Goal: Task Accomplishment & Management: Use online tool/utility

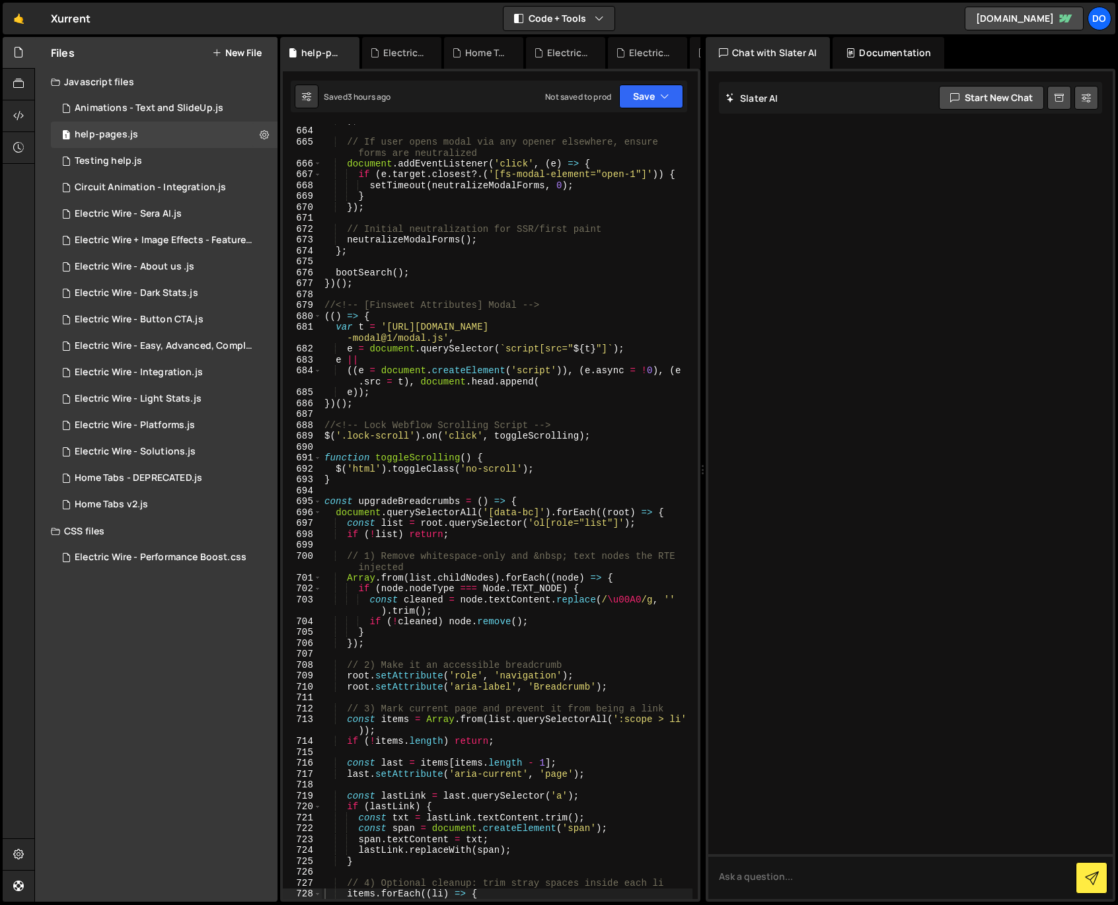
scroll to position [8025, 0]
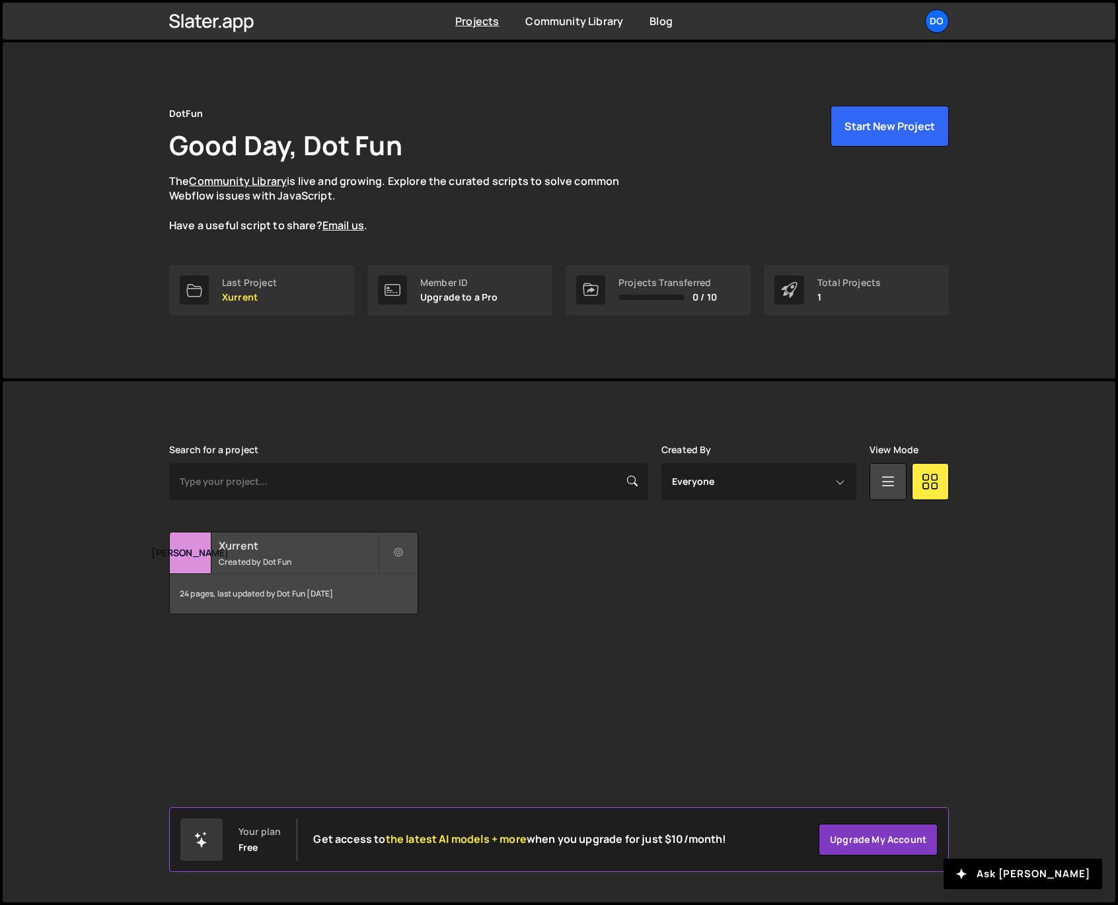
click at [289, 582] on div "24 pages, last updated by Dot Fun 7 months ago" at bounding box center [294, 594] width 248 height 40
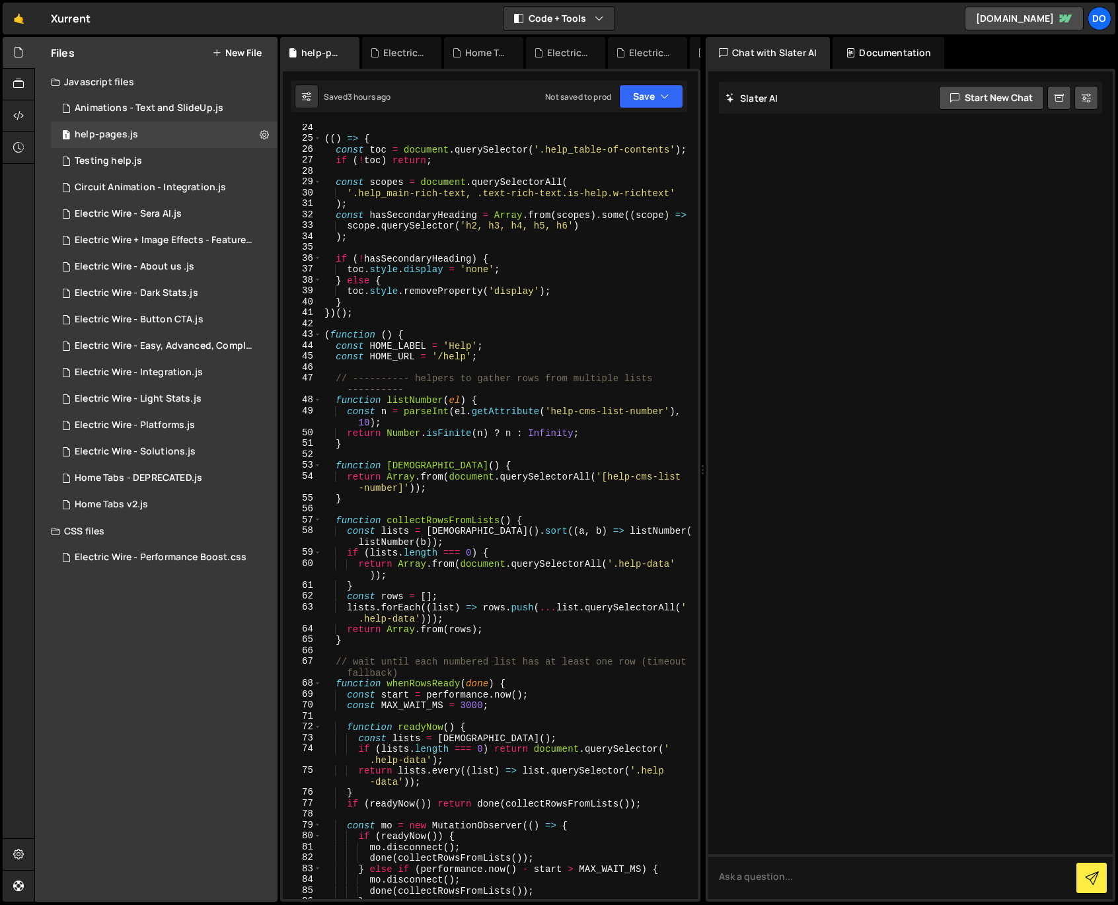
scroll to position [274, 0]
click at [475, 183] on div "(( ) => { const toc = document . querySelector ( '.help_table-of-contents' ) ; …" at bounding box center [507, 520] width 371 height 797
click at [179, 131] on div "1 help-pages.js 0" at bounding box center [164, 135] width 227 height 26
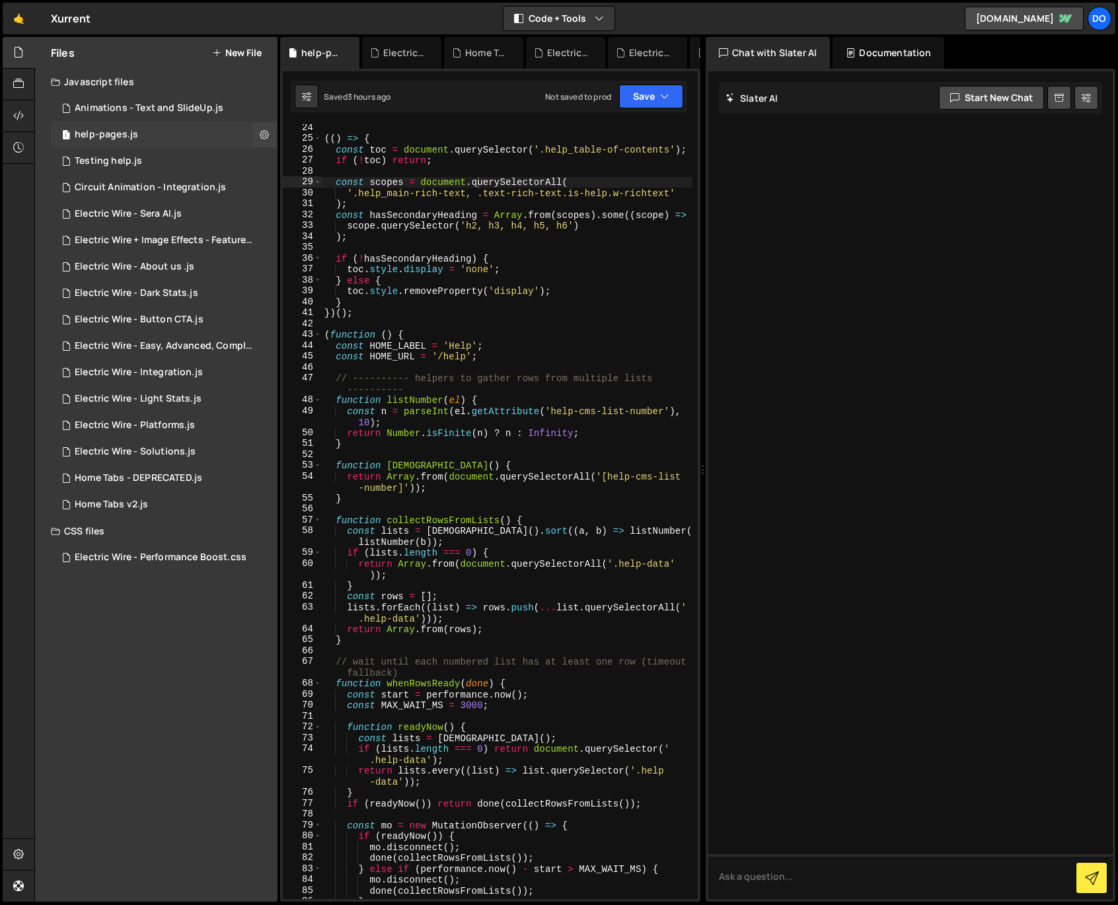
click at [179, 131] on div "1 help-pages.js 0" at bounding box center [164, 135] width 227 height 26
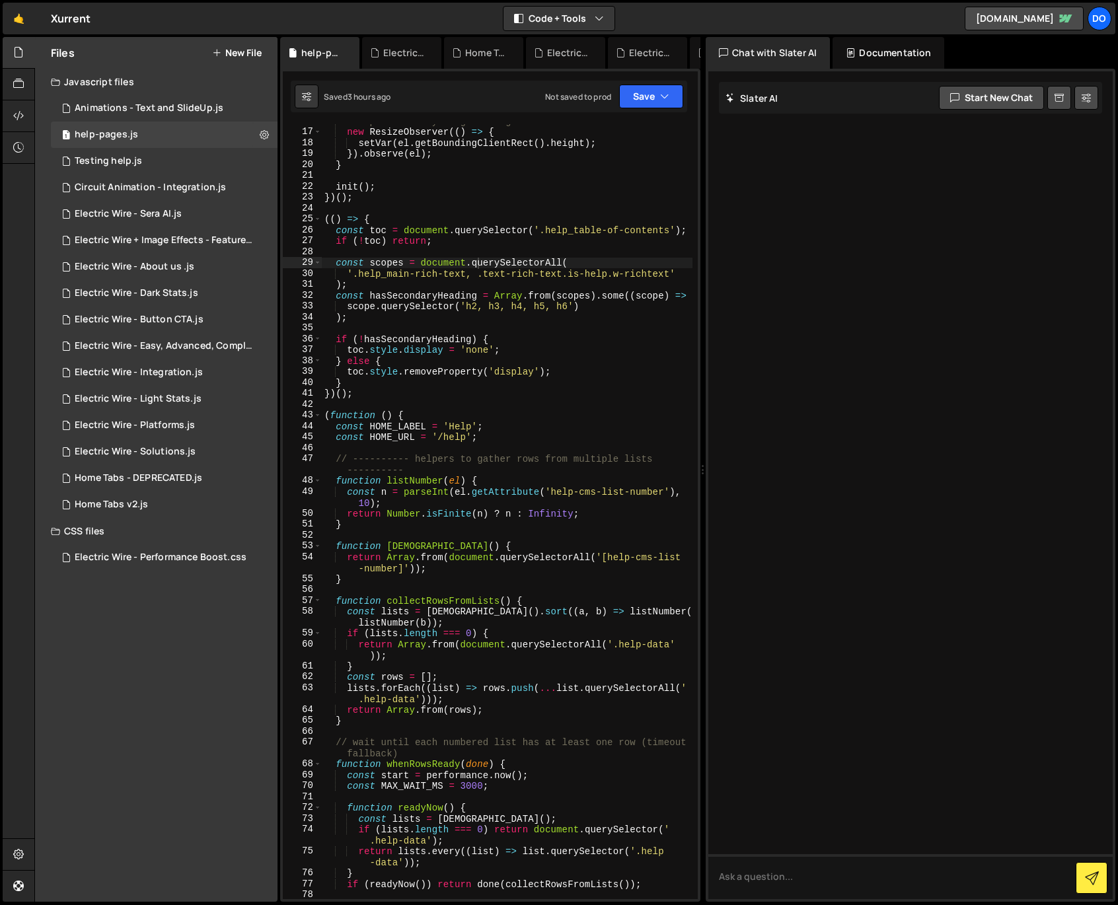
scroll to position [0, 0]
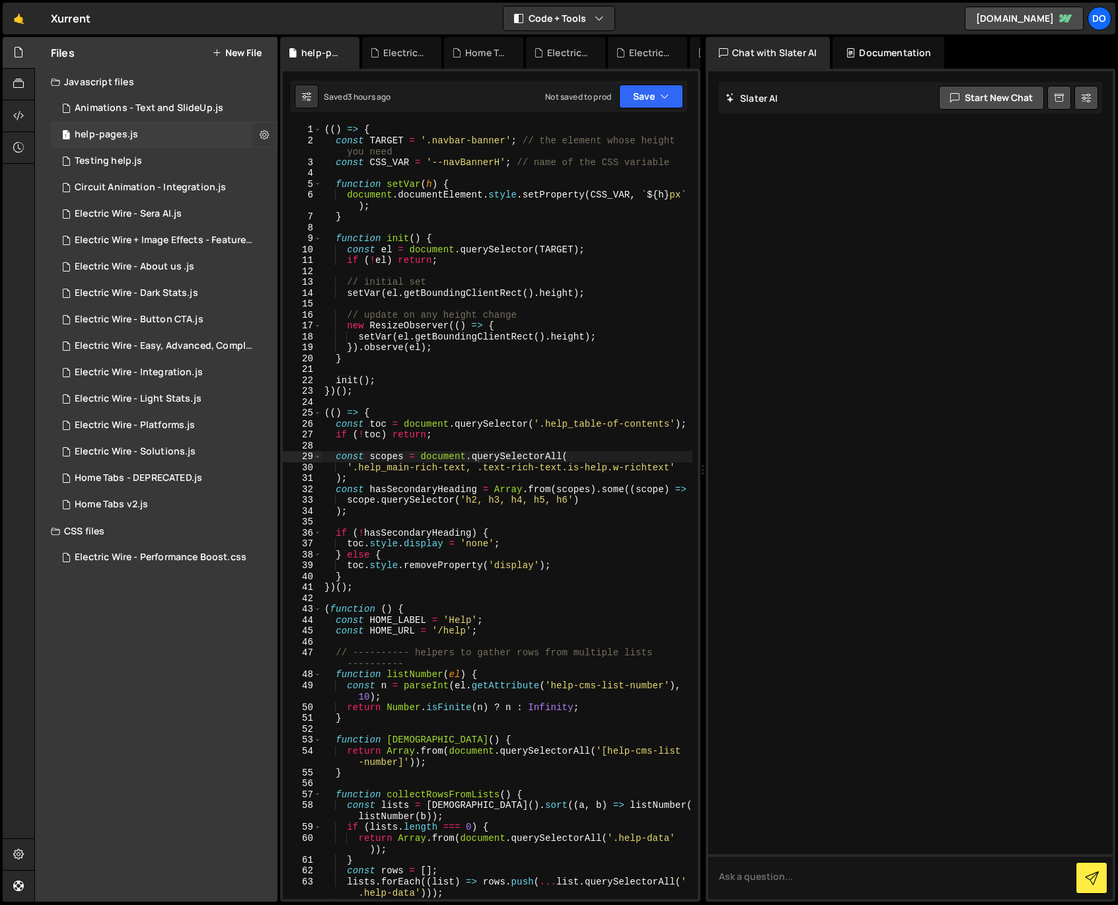
click at [264, 135] on icon at bounding box center [264, 134] width 9 height 13
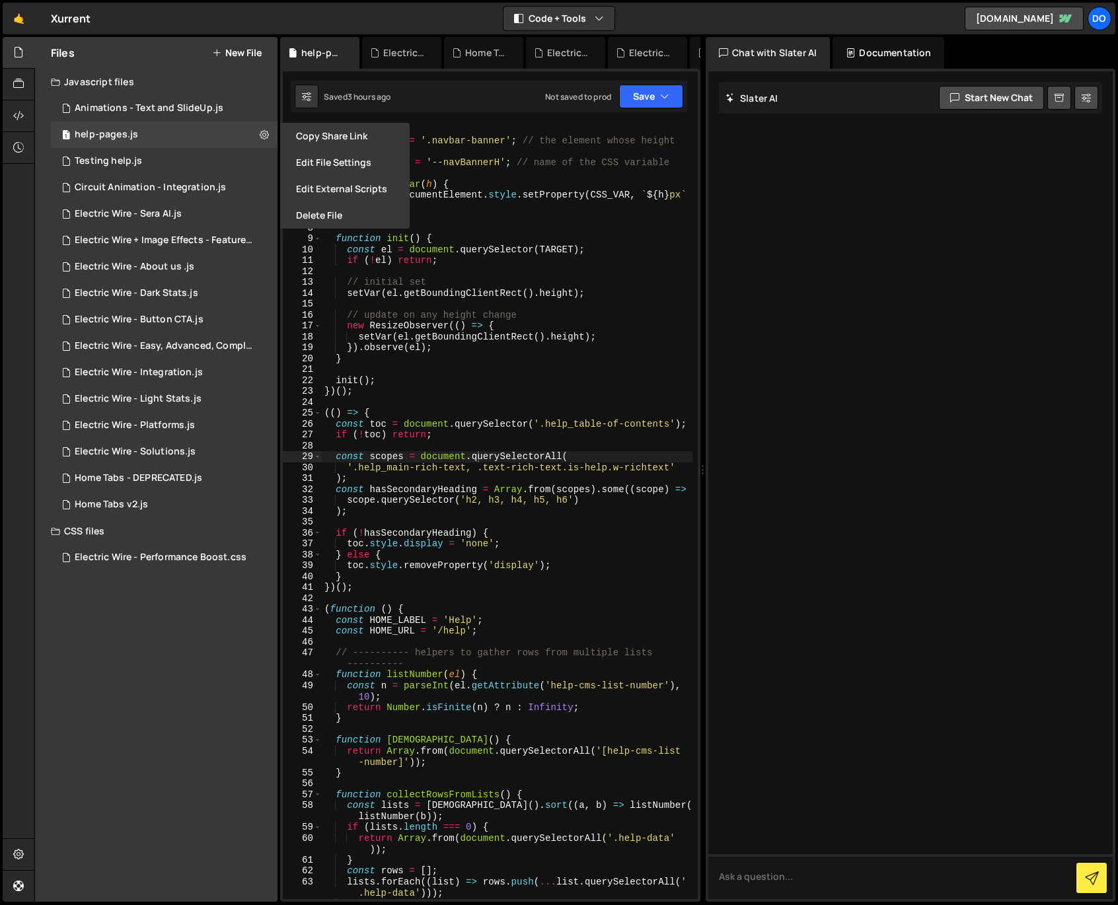
click at [505, 286] on div "(( ) => { const TARGET = '.navbar-banner' ; // the element whose height you nee…" at bounding box center [507, 522] width 371 height 797
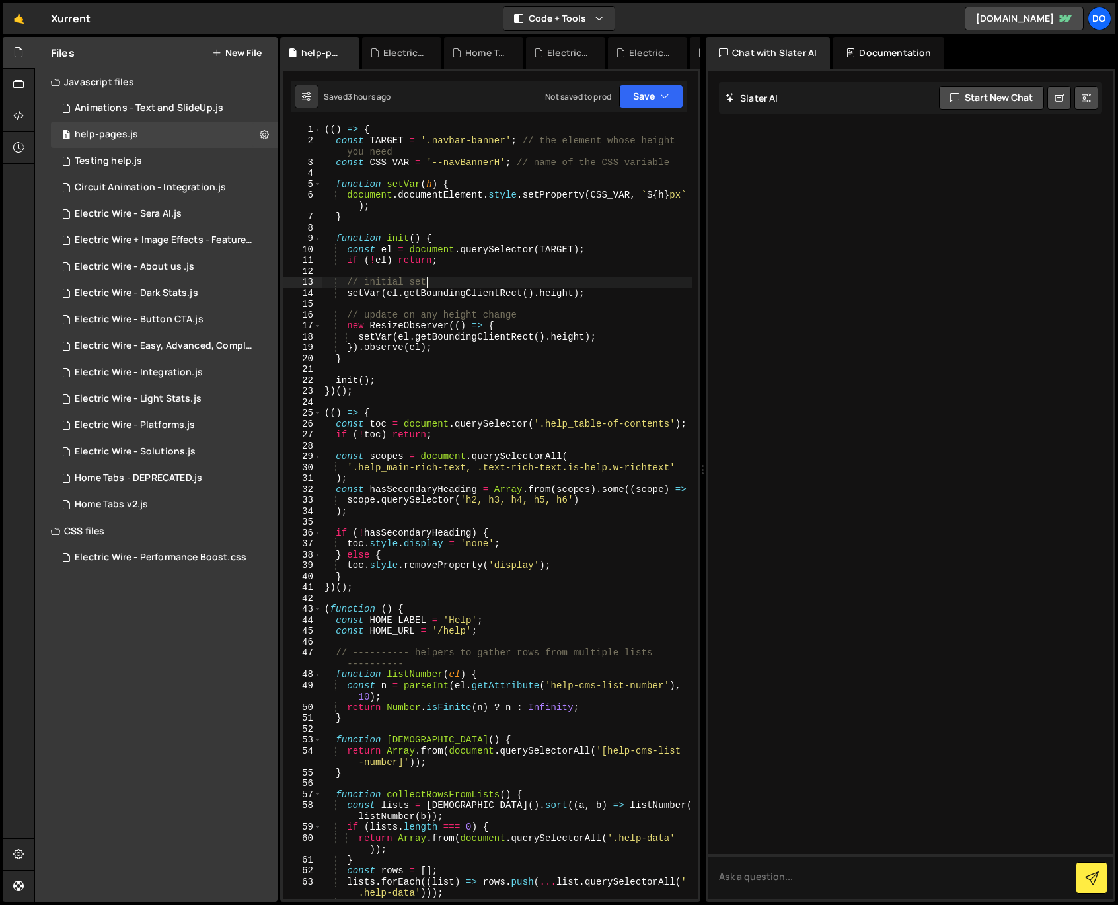
click at [505, 286] on div "(( ) => { const TARGET = '.navbar-banner' ; // the element whose height you nee…" at bounding box center [507, 522] width 371 height 797
type textarea "upgradeBreadcrumbs();"
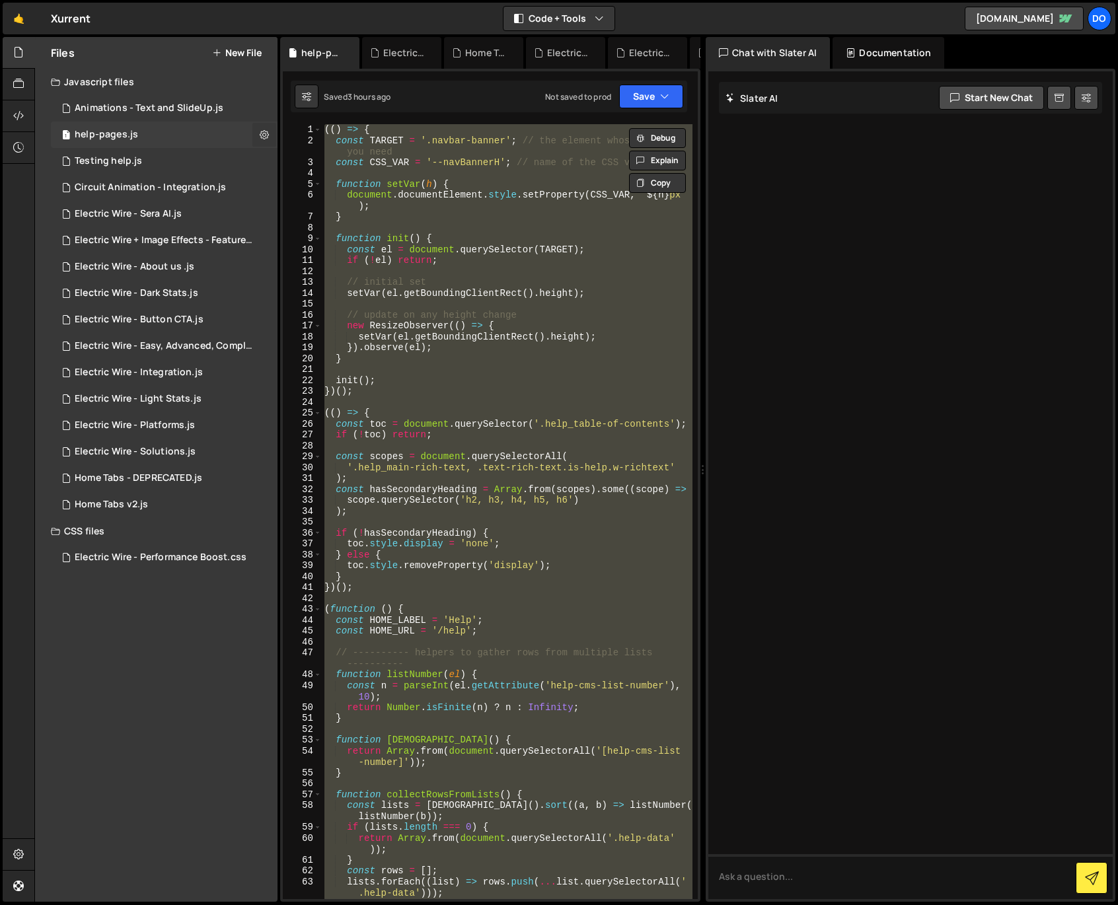
click at [264, 137] on icon at bounding box center [264, 134] width 9 height 13
click at [344, 213] on button "Delete File" at bounding box center [345, 215] width 130 height 26
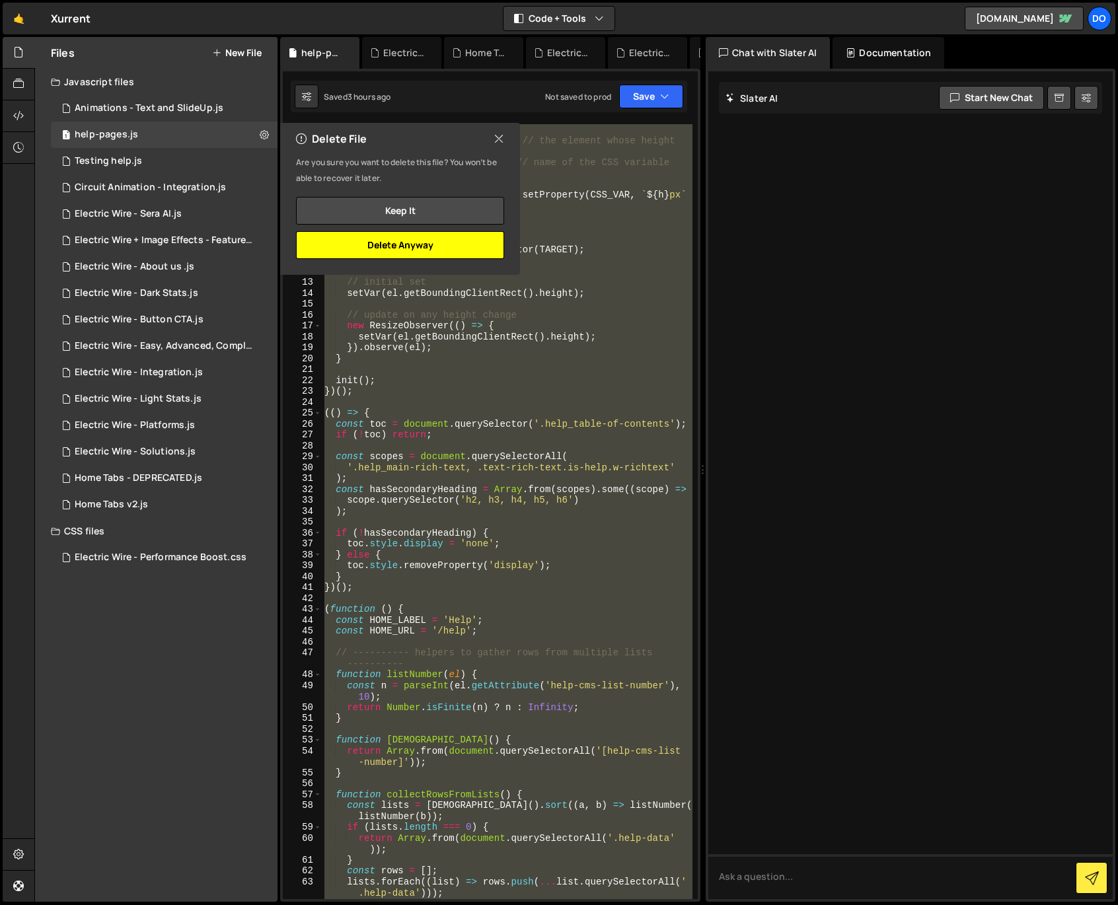
click at [430, 239] on button "Delete Anyway" at bounding box center [400, 245] width 208 height 28
